Goal: Book appointment/travel/reservation

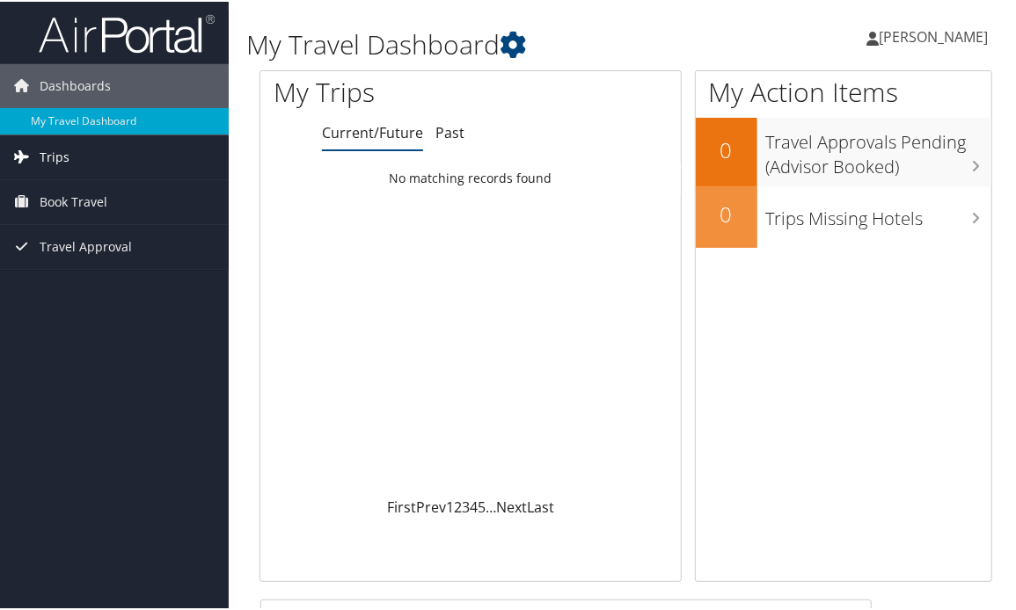
drag, startPoint x: 0, startPoint y: 0, endPoint x: 54, endPoint y: 152, distance: 161.4
click at [54, 152] on span "Trips" at bounding box center [55, 156] width 30 height 44
click at [54, 197] on span "Book Travel" at bounding box center [74, 201] width 68 height 44
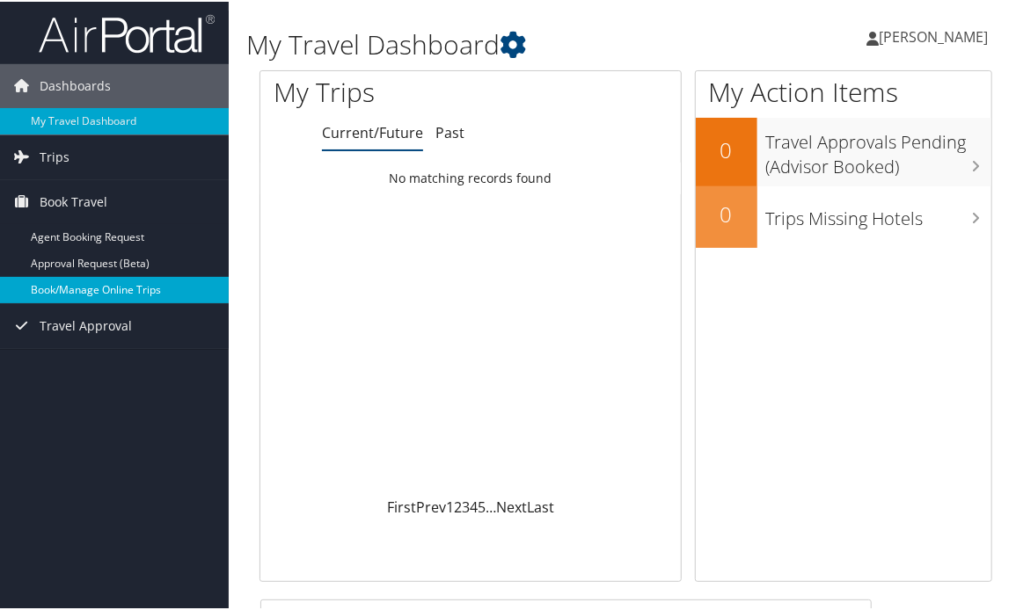
click at [64, 294] on link "Book/Manage Online Trips" at bounding box center [114, 288] width 229 height 26
